Goal: Find specific page/section: Find specific page/section

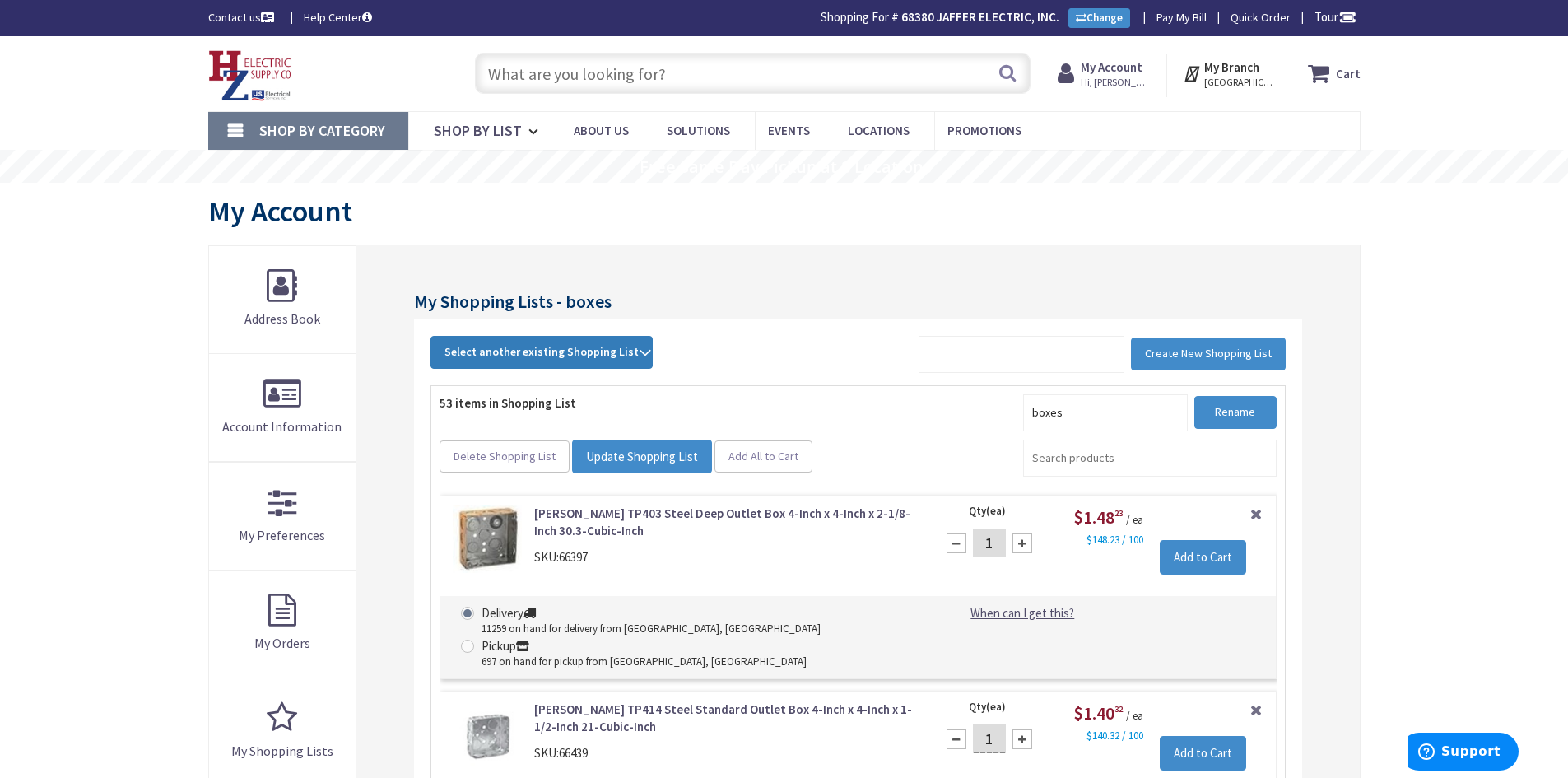
click at [534, 355] on span "Select another existing Shopping List" at bounding box center [542, 351] width 194 height 15
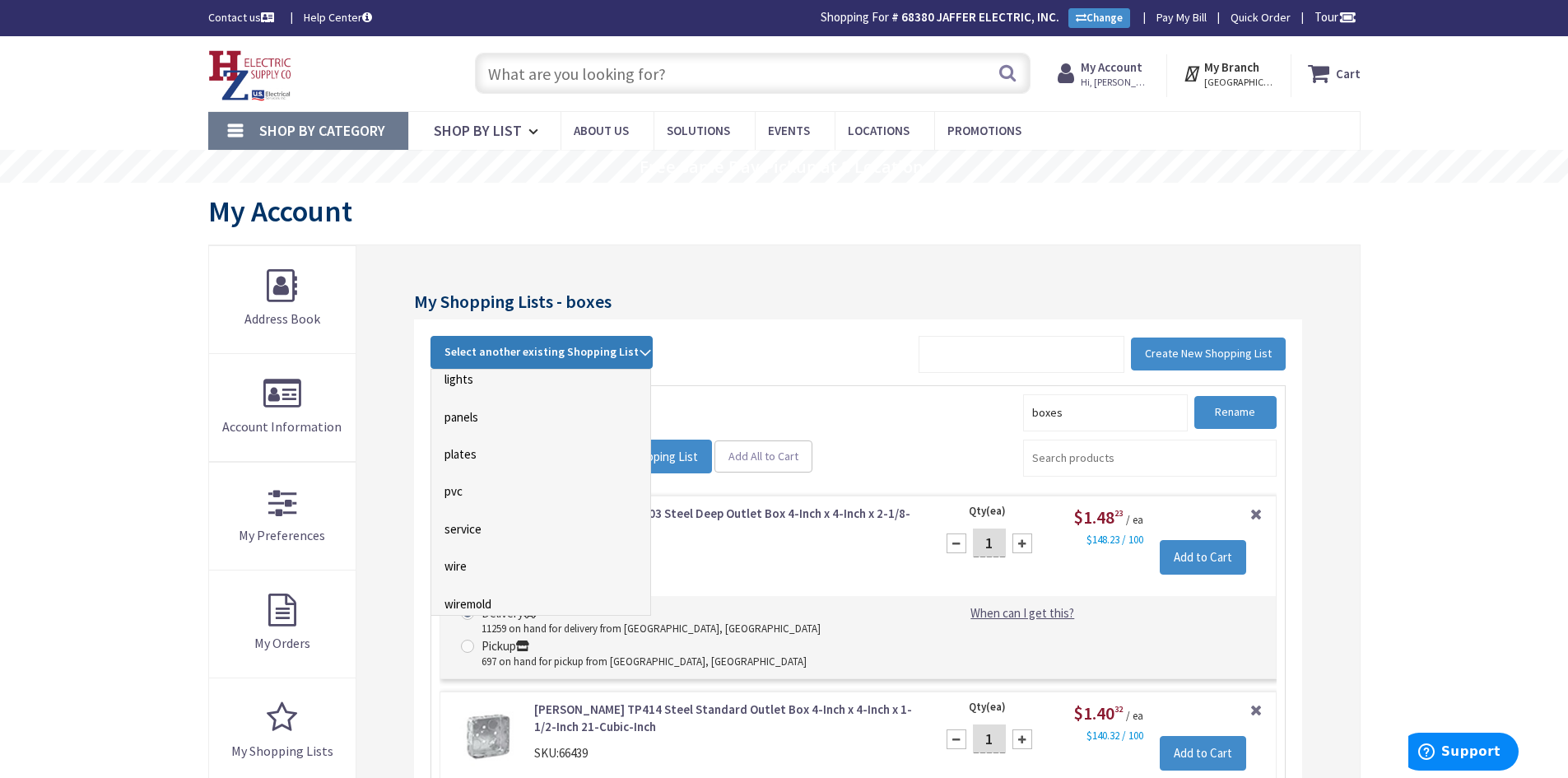
scroll to position [494, 0]
click at [454, 529] on link "wire" at bounding box center [541, 528] width 219 height 37
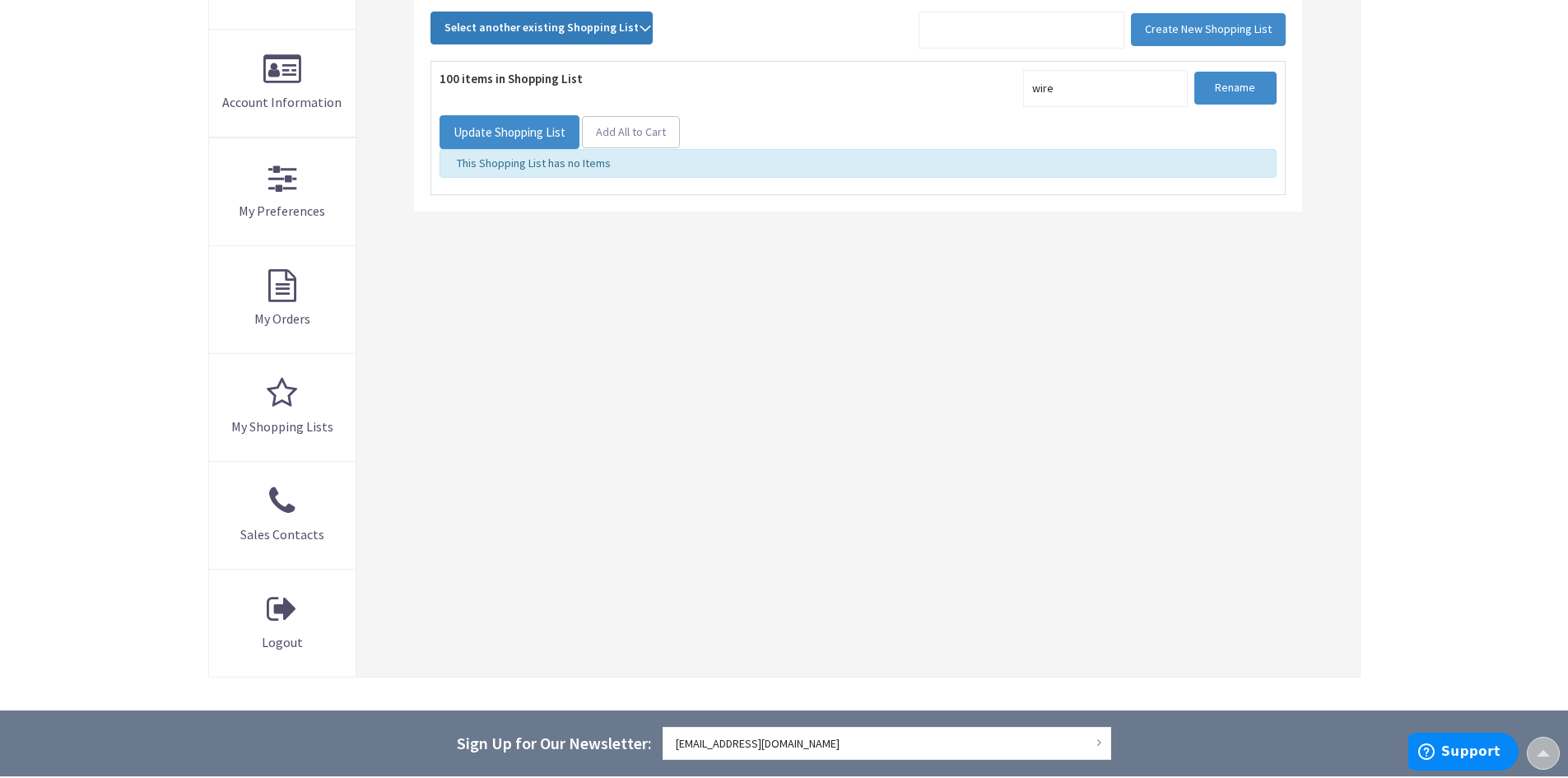
click at [576, 31] on span "Select another existing Shopping List" at bounding box center [542, 28] width 194 height 15
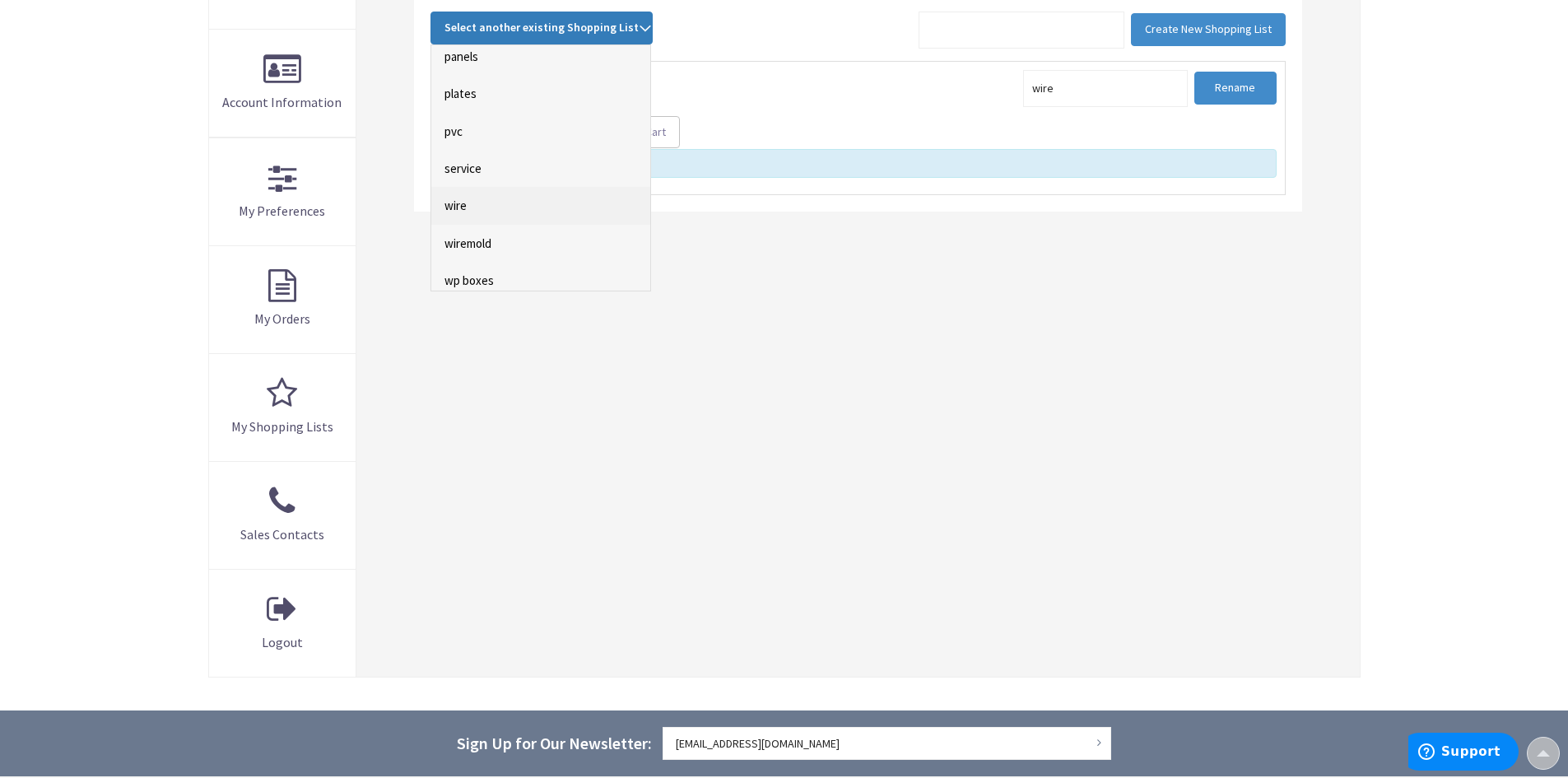
scroll to position [502, 0]
click at [459, 189] on link "wire" at bounding box center [541, 196] width 219 height 37
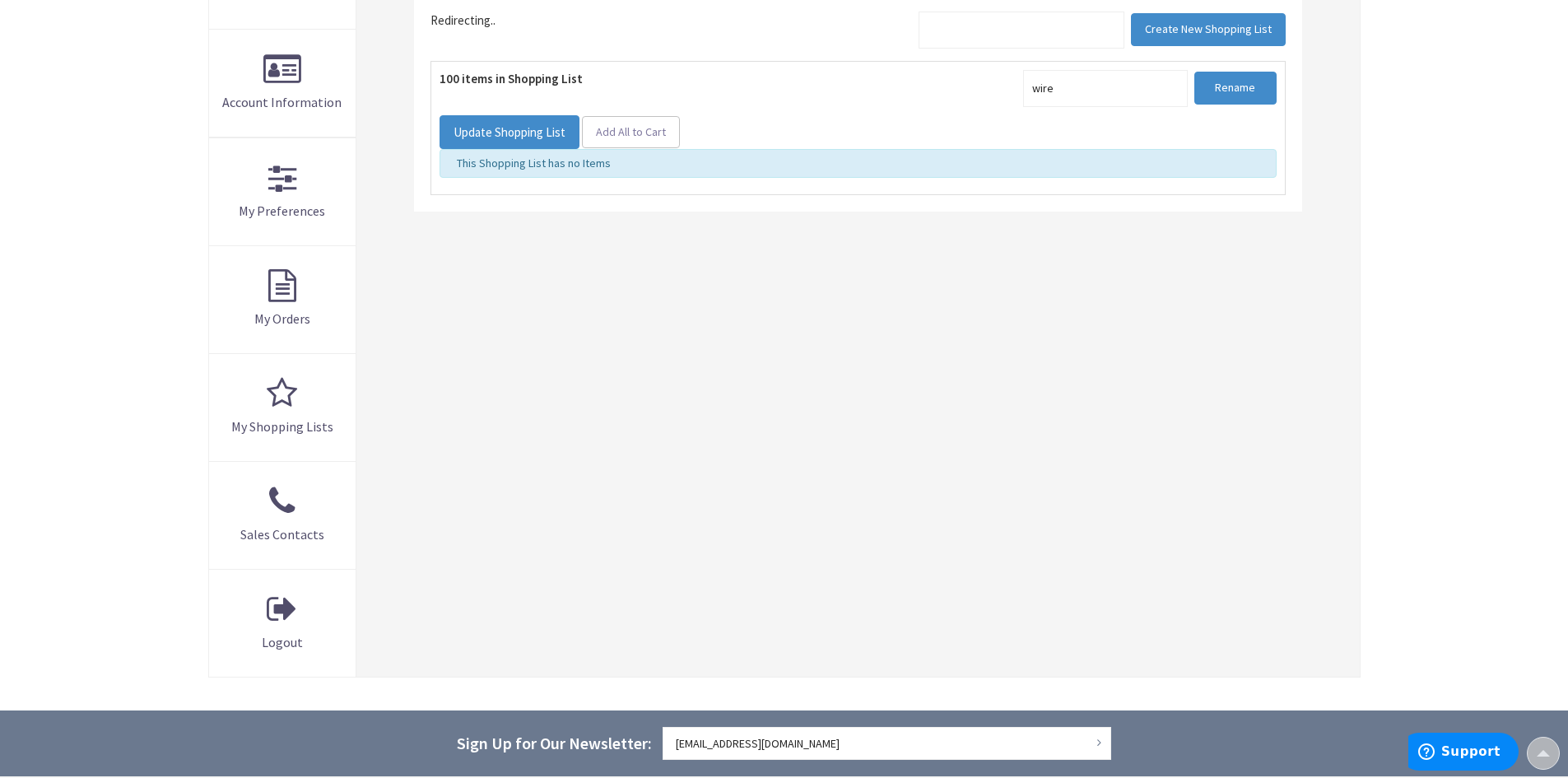
scroll to position [324, 0]
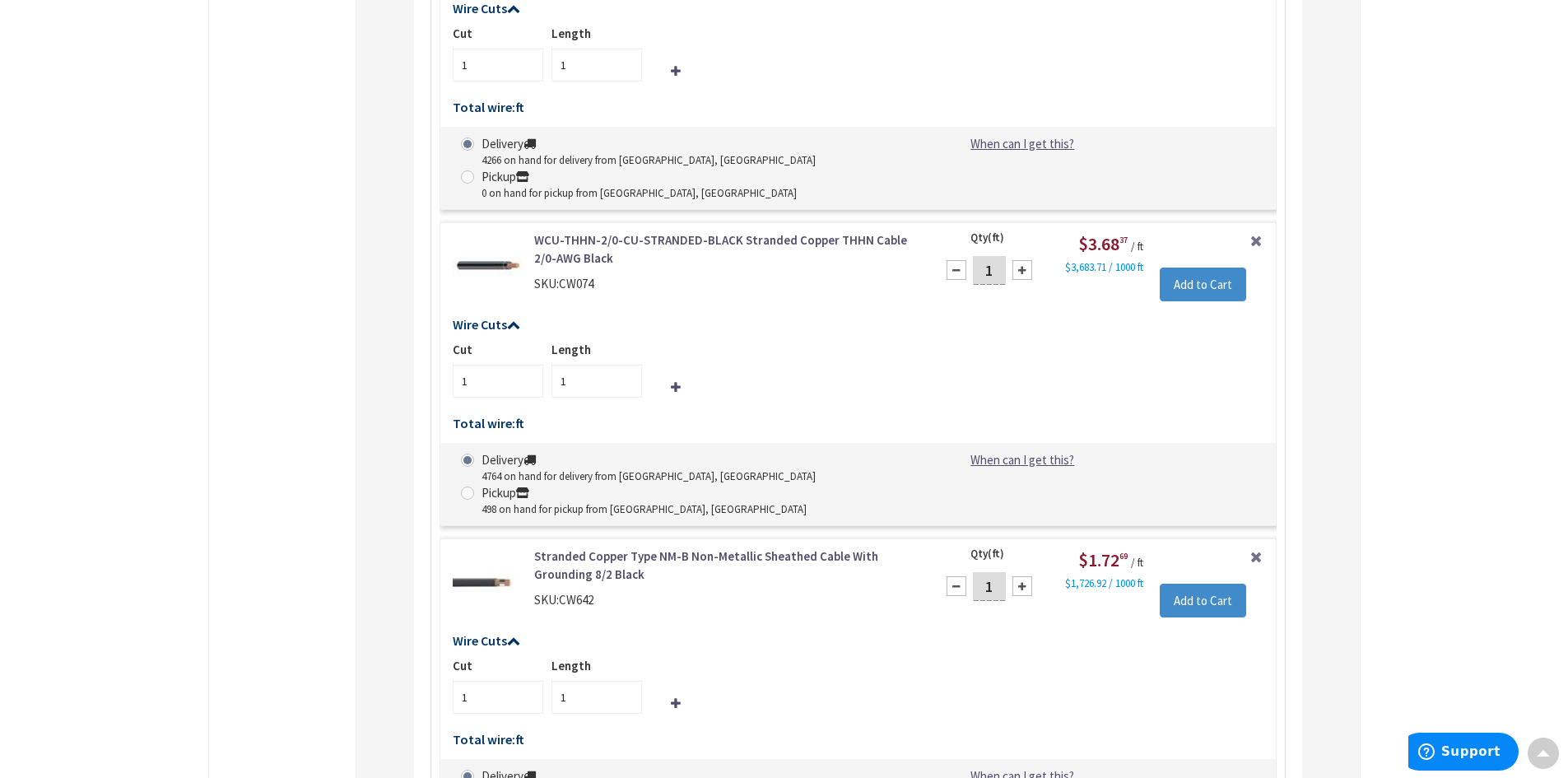
scroll to position [3433, 0]
